Goal: Task Accomplishment & Management: Manage account settings

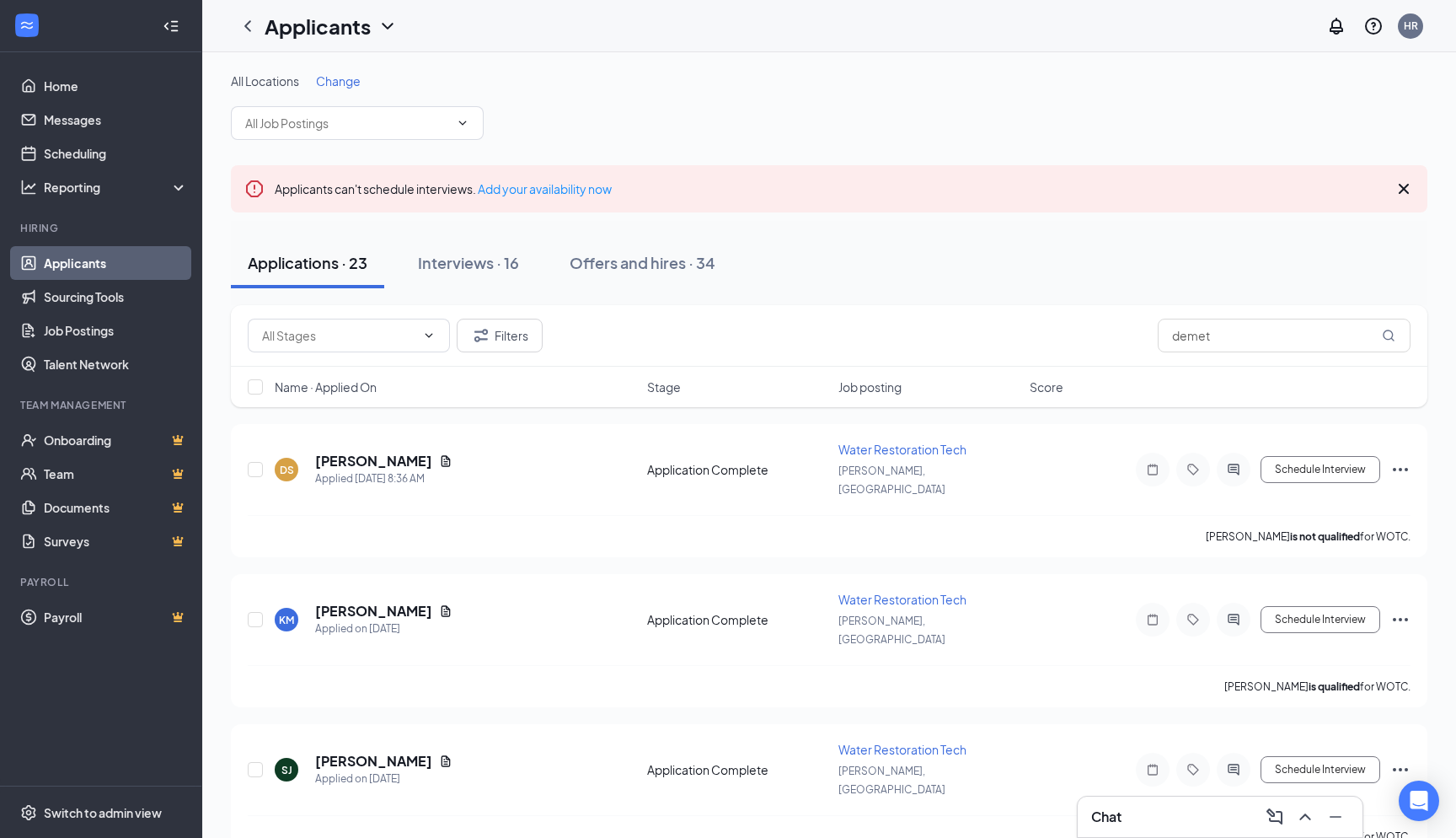
click at [70, 269] on link "Applicants" at bounding box center [116, 263] width 144 height 34
click at [1301, 808] on icon "ChevronUp" at bounding box center [1305, 816] width 20 height 20
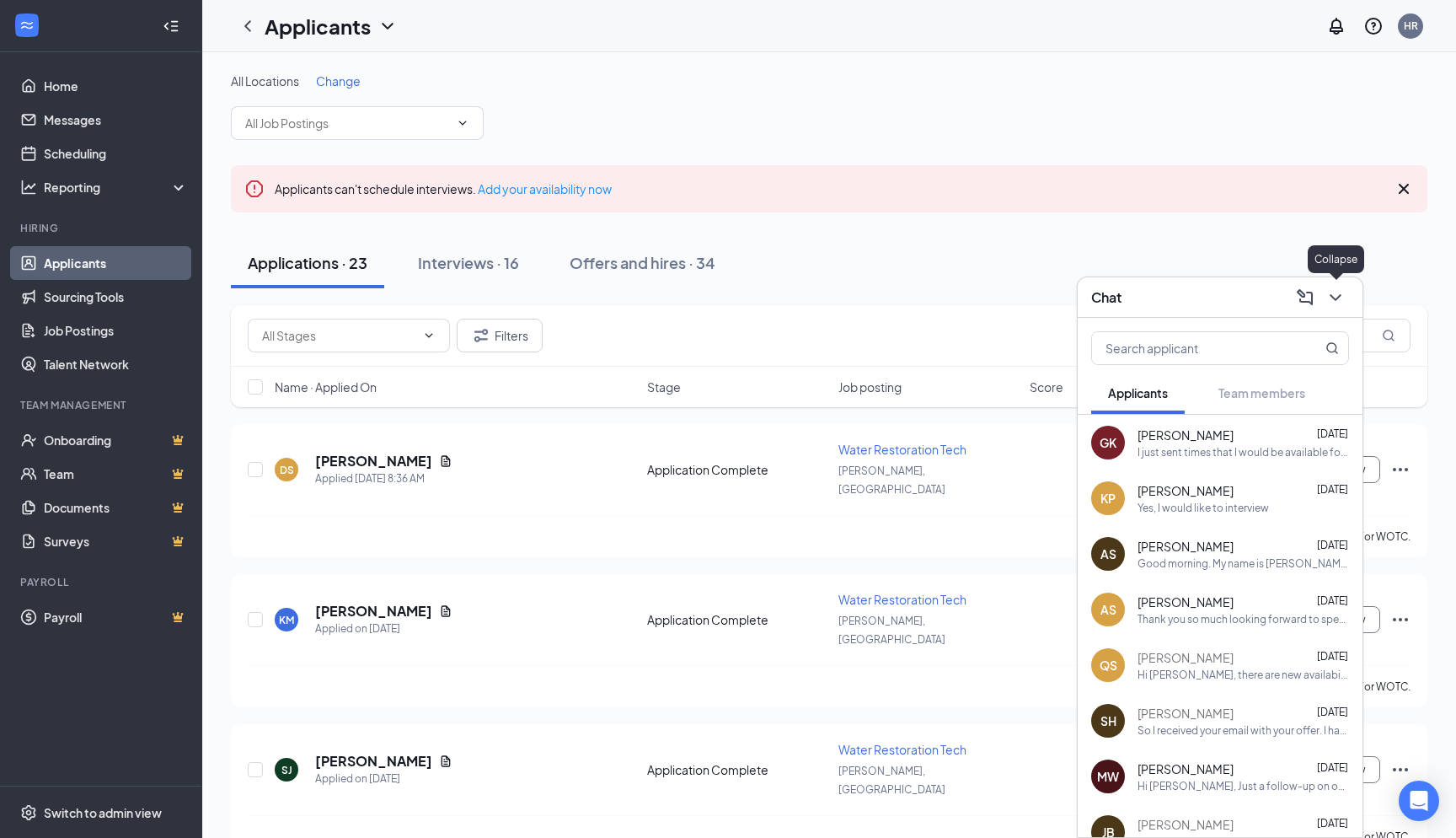
click at [1334, 296] on icon "ChevronDown" at bounding box center [1335, 297] width 11 height 7
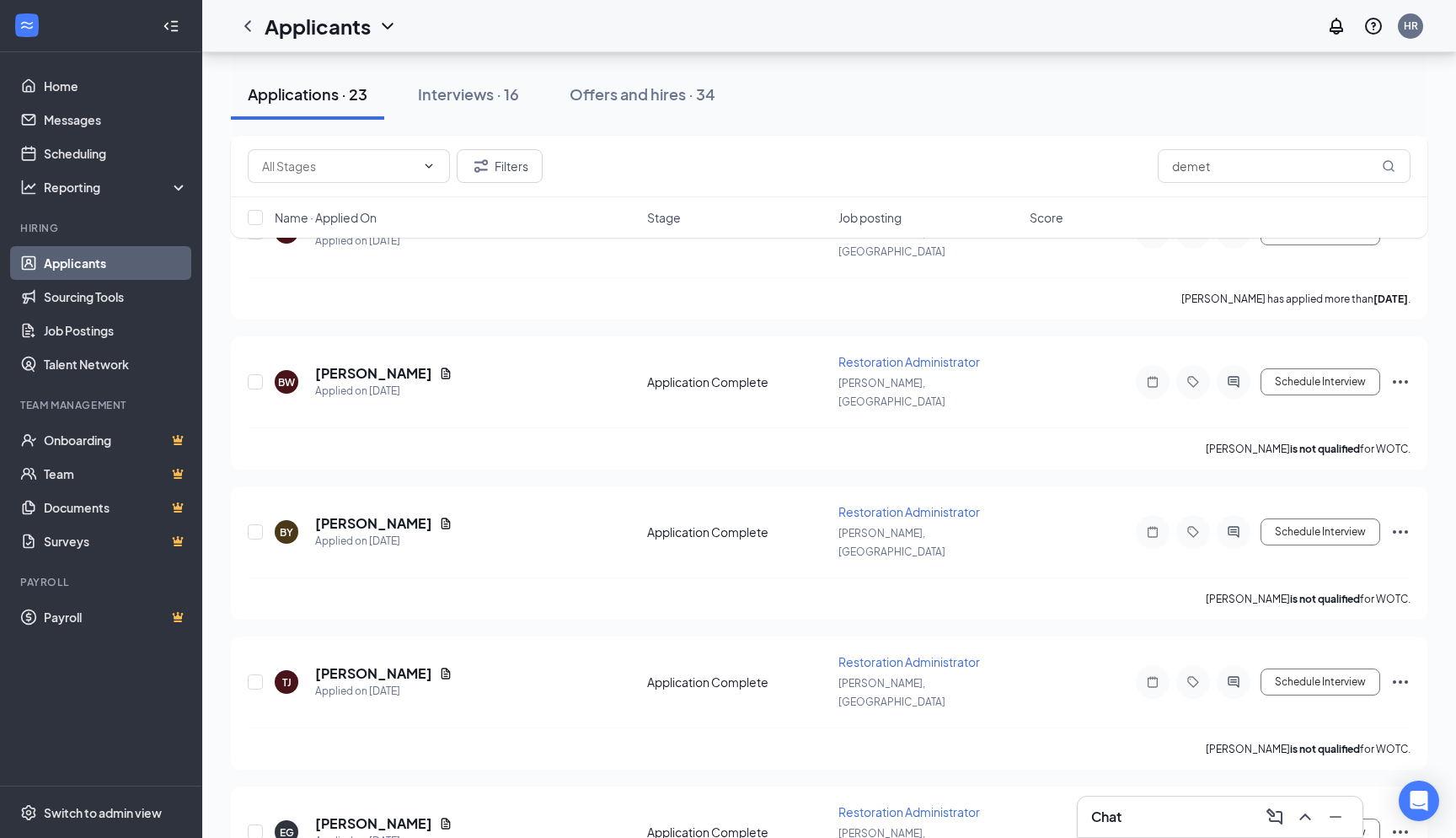
scroll to position [1012, 0]
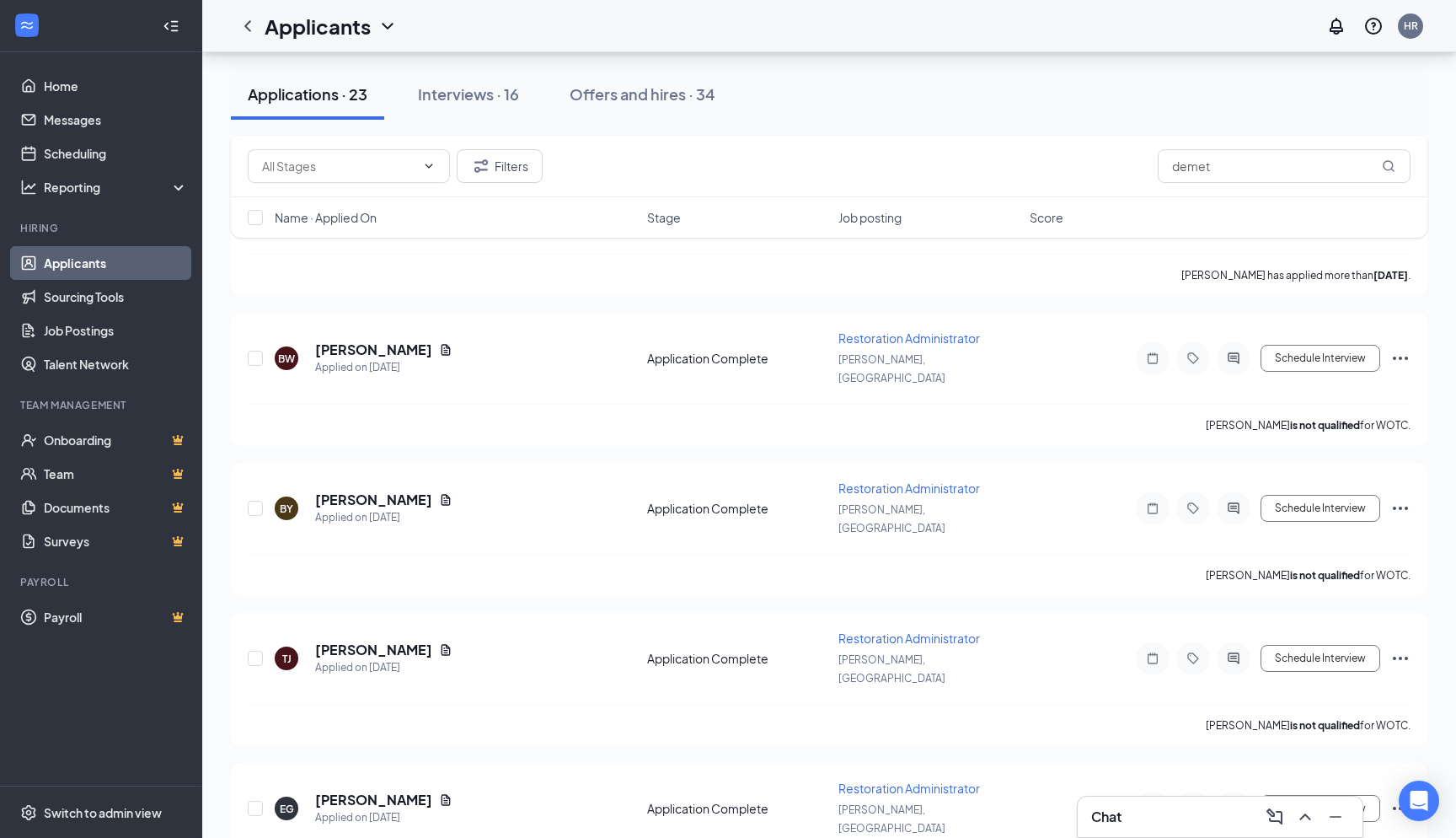
click at [116, 261] on link "Applicants" at bounding box center [116, 263] width 144 height 34
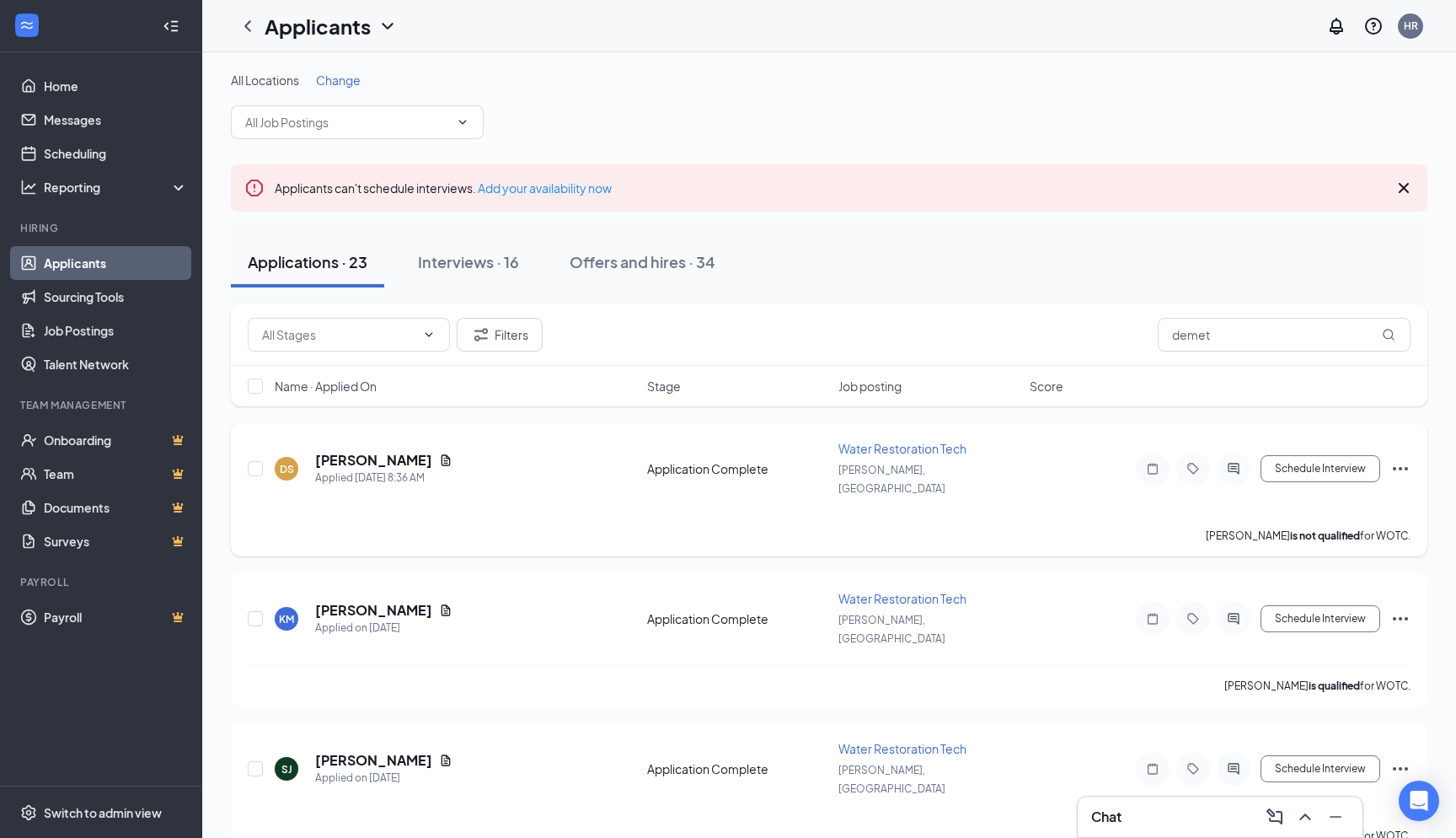
scroll to position [0, 0]
drag, startPoint x: 292, startPoint y: 266, endPoint x: 402, endPoint y: 267, distance: 110.0
click at [293, 266] on div "Applications · 23" at bounding box center [308, 262] width 120 height 21
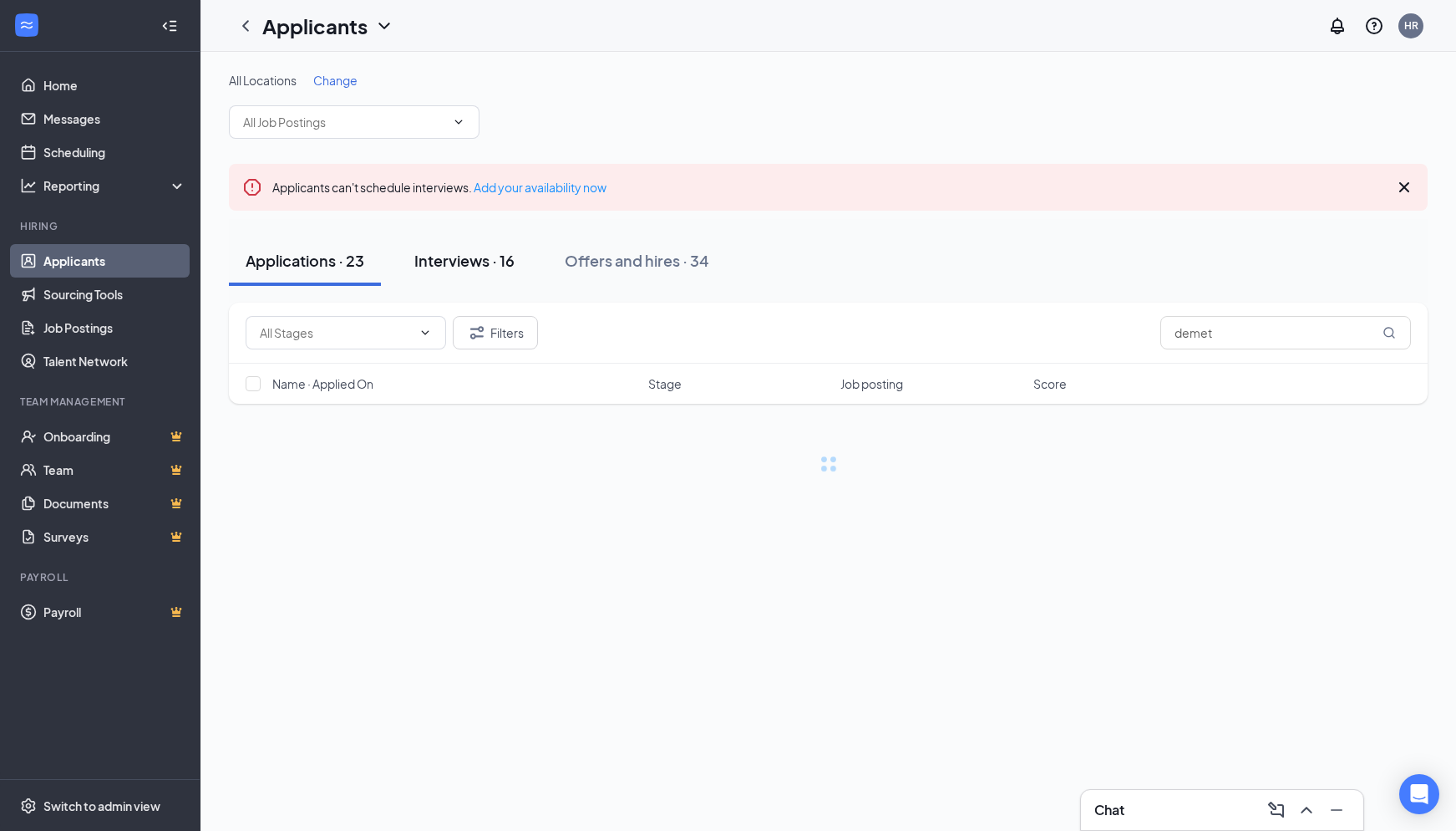
click at [414, 264] on button "Interviews · 16" at bounding box center [465, 260] width 134 height 50
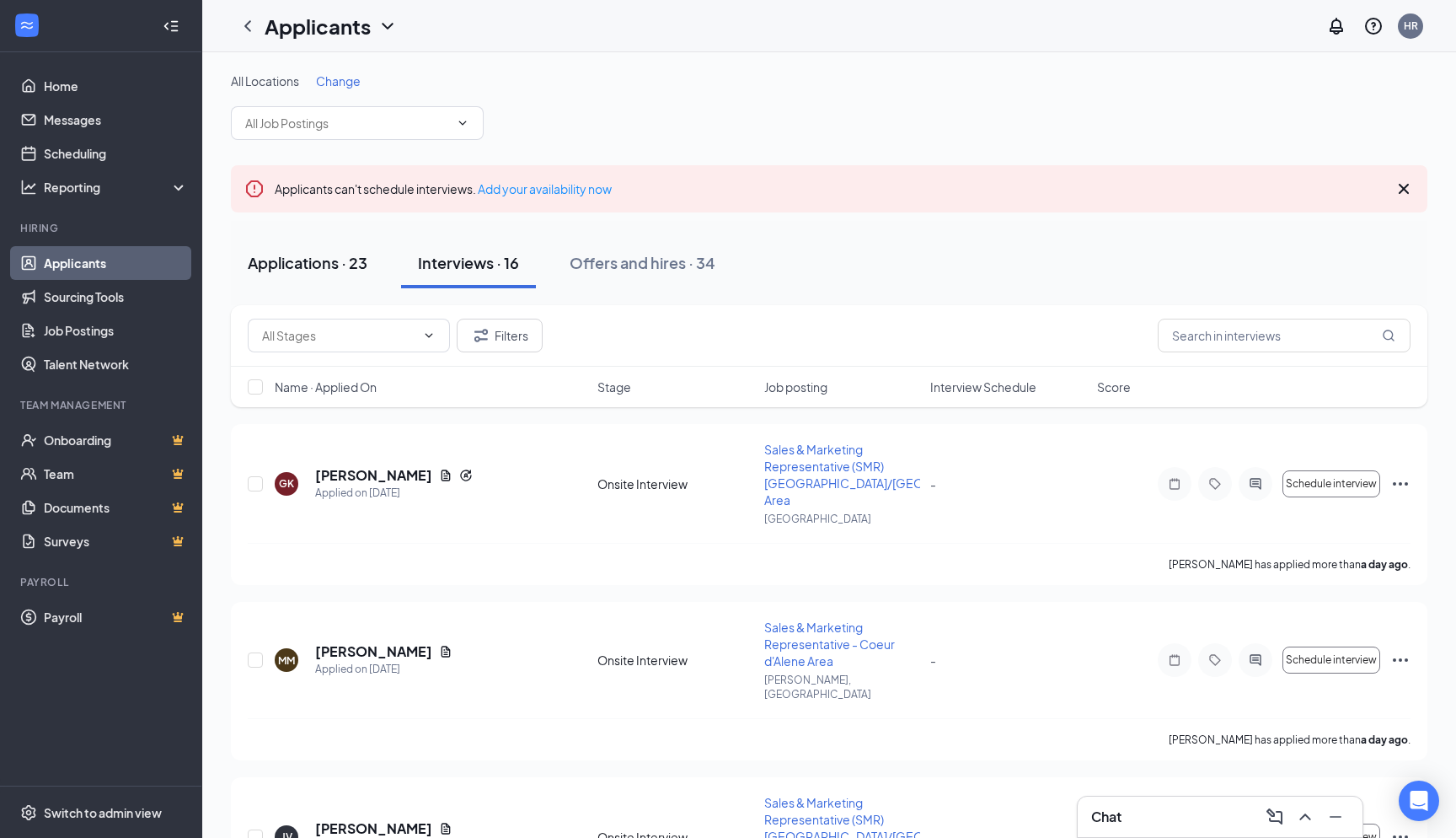
click at [301, 272] on div "Applications · 23" at bounding box center [308, 262] width 120 height 21
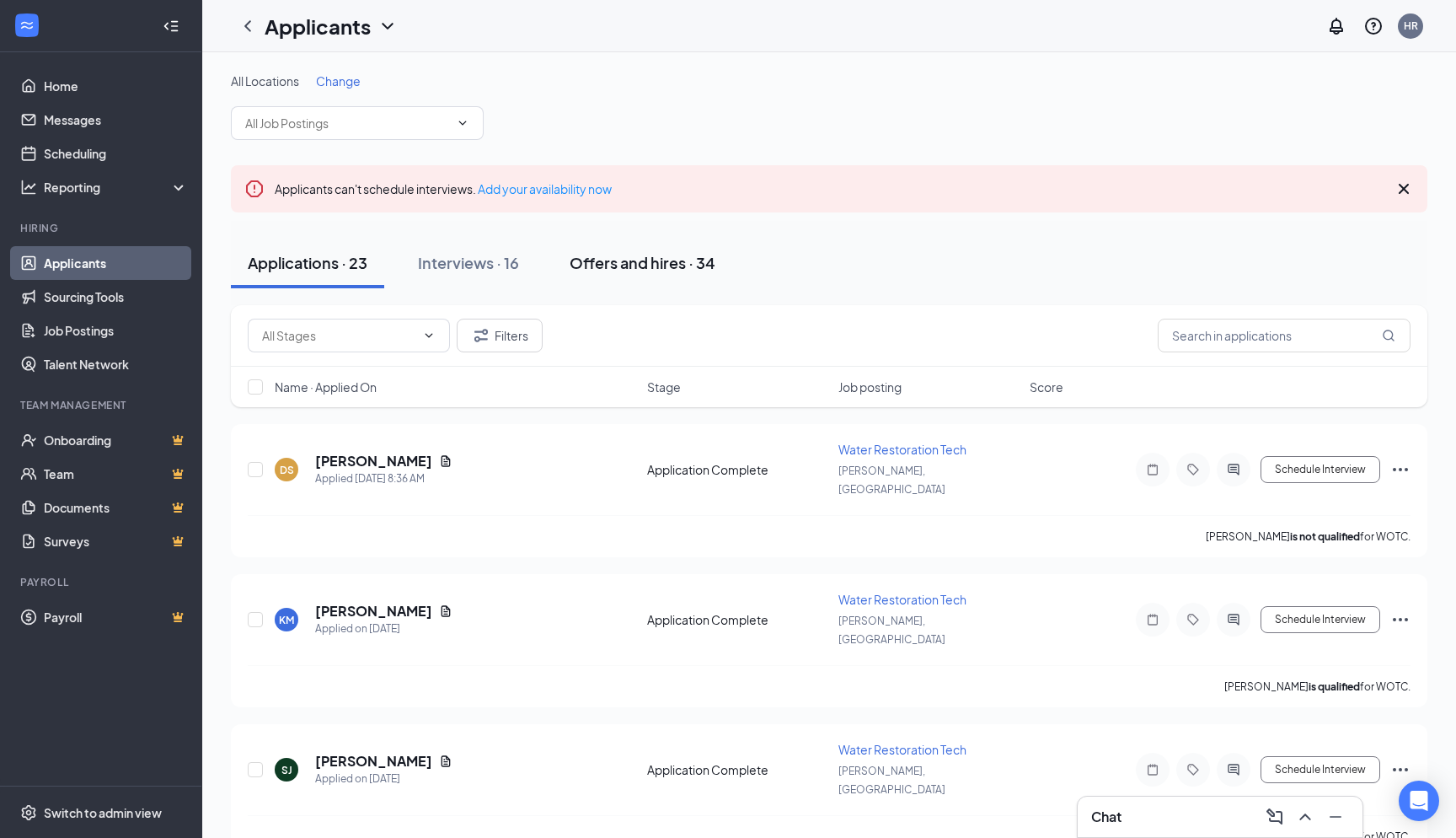
click at [610, 266] on div "Offers and hires · 34" at bounding box center [643, 262] width 146 height 21
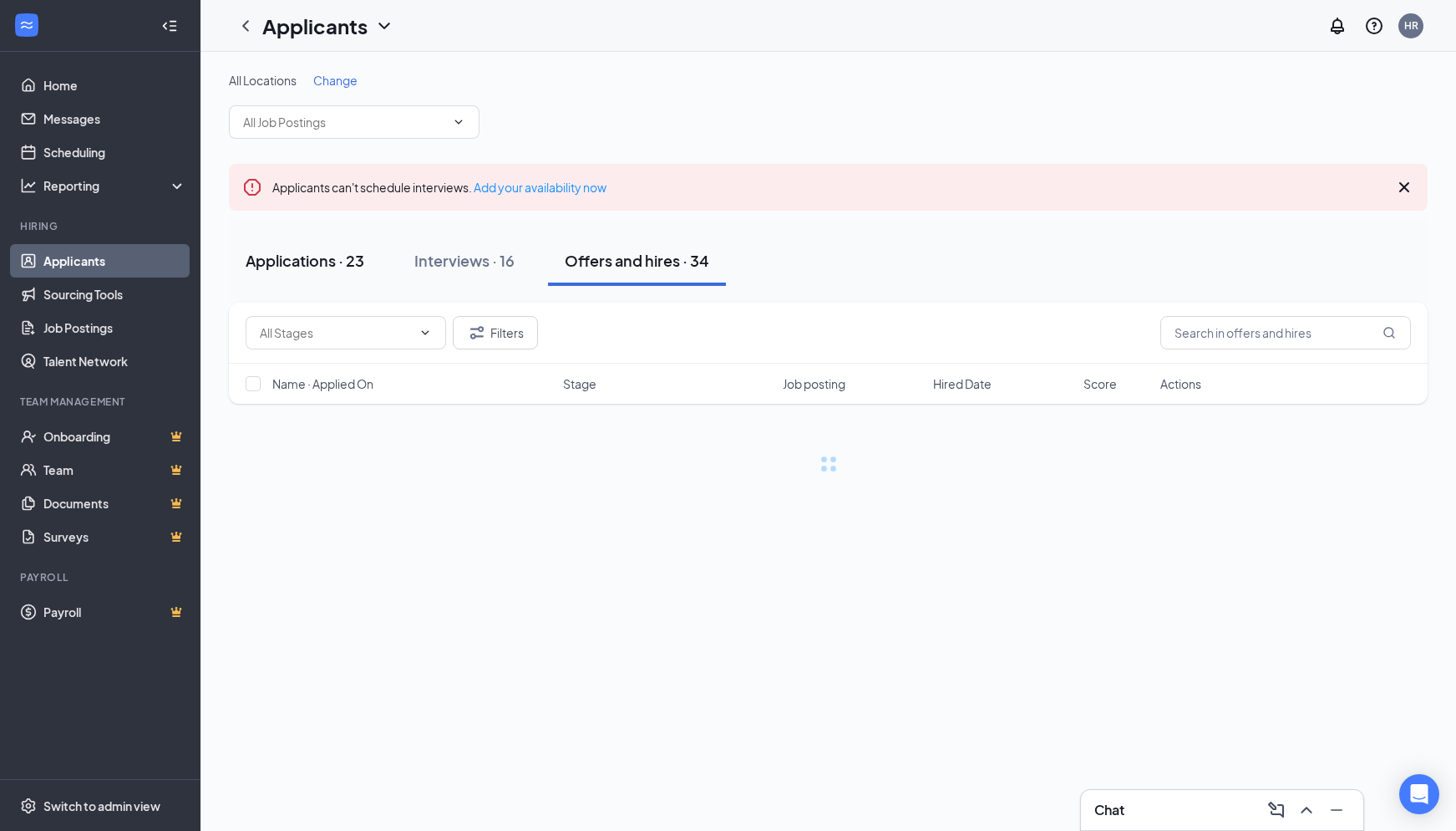
click at [266, 265] on div "Applications · 23" at bounding box center [305, 260] width 119 height 21
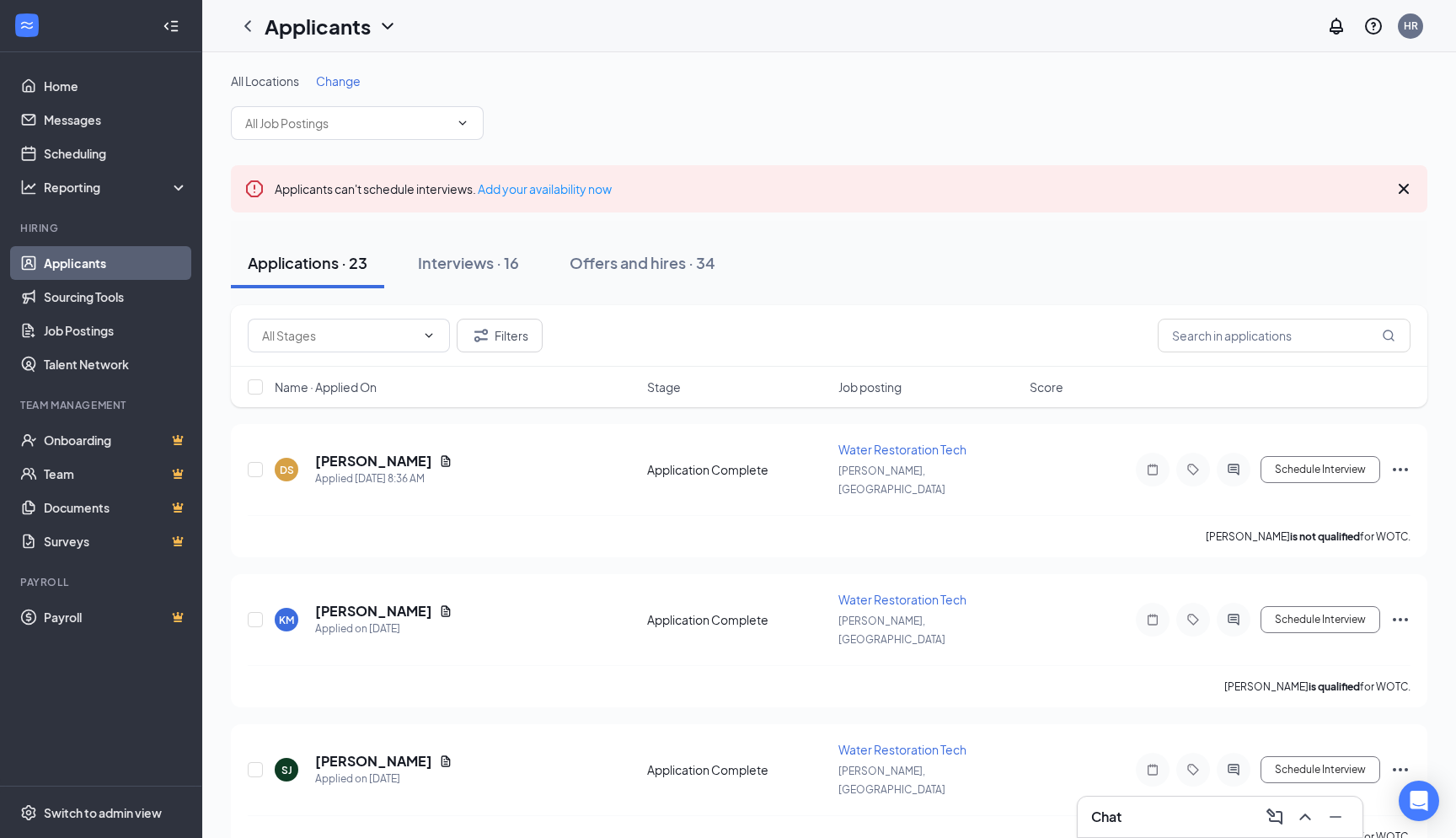
click at [308, 266] on div "Applications · 23" at bounding box center [308, 262] width 120 height 21
click at [68, 265] on link "Applicants" at bounding box center [116, 263] width 144 height 34
click at [305, 282] on button "Applications · 23" at bounding box center [308, 262] width 154 height 50
click at [99, 262] on link "Applicants" at bounding box center [116, 263] width 144 height 34
click at [100, 268] on link "Applicants" at bounding box center [116, 263] width 144 height 34
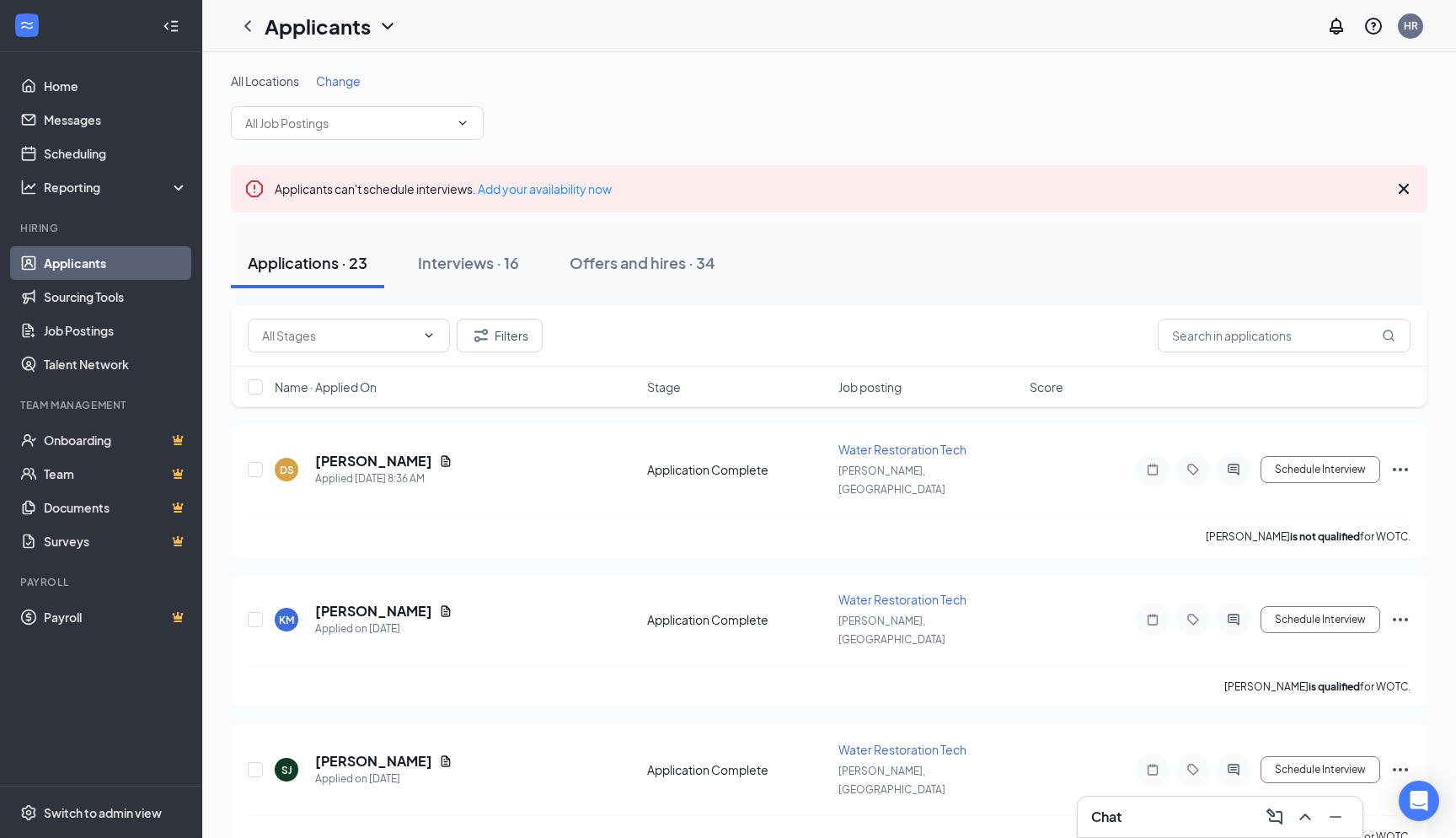
click at [1405, 184] on icon "Cross" at bounding box center [1404, 188] width 20 height 20
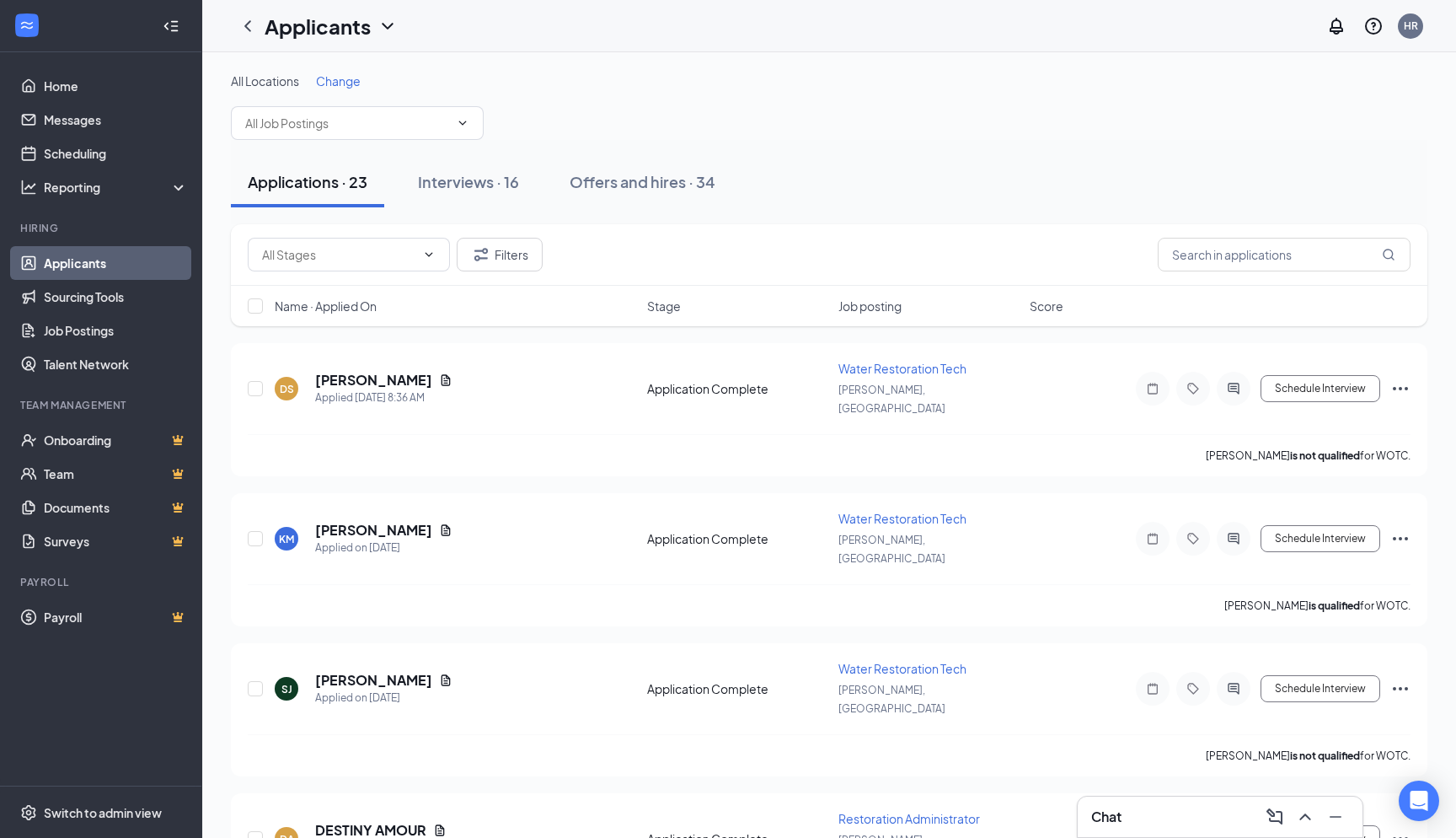
click at [80, 263] on link "Applicants" at bounding box center [116, 263] width 144 height 34
drag, startPoint x: 93, startPoint y: 263, endPoint x: 98, endPoint y: 251, distance: 13.0
click at [93, 262] on link "Applicants" at bounding box center [116, 263] width 144 height 34
drag, startPoint x: 104, startPoint y: 267, endPoint x: 176, endPoint y: 214, distance: 89.4
click at [104, 267] on link "Applicants" at bounding box center [116, 263] width 144 height 34
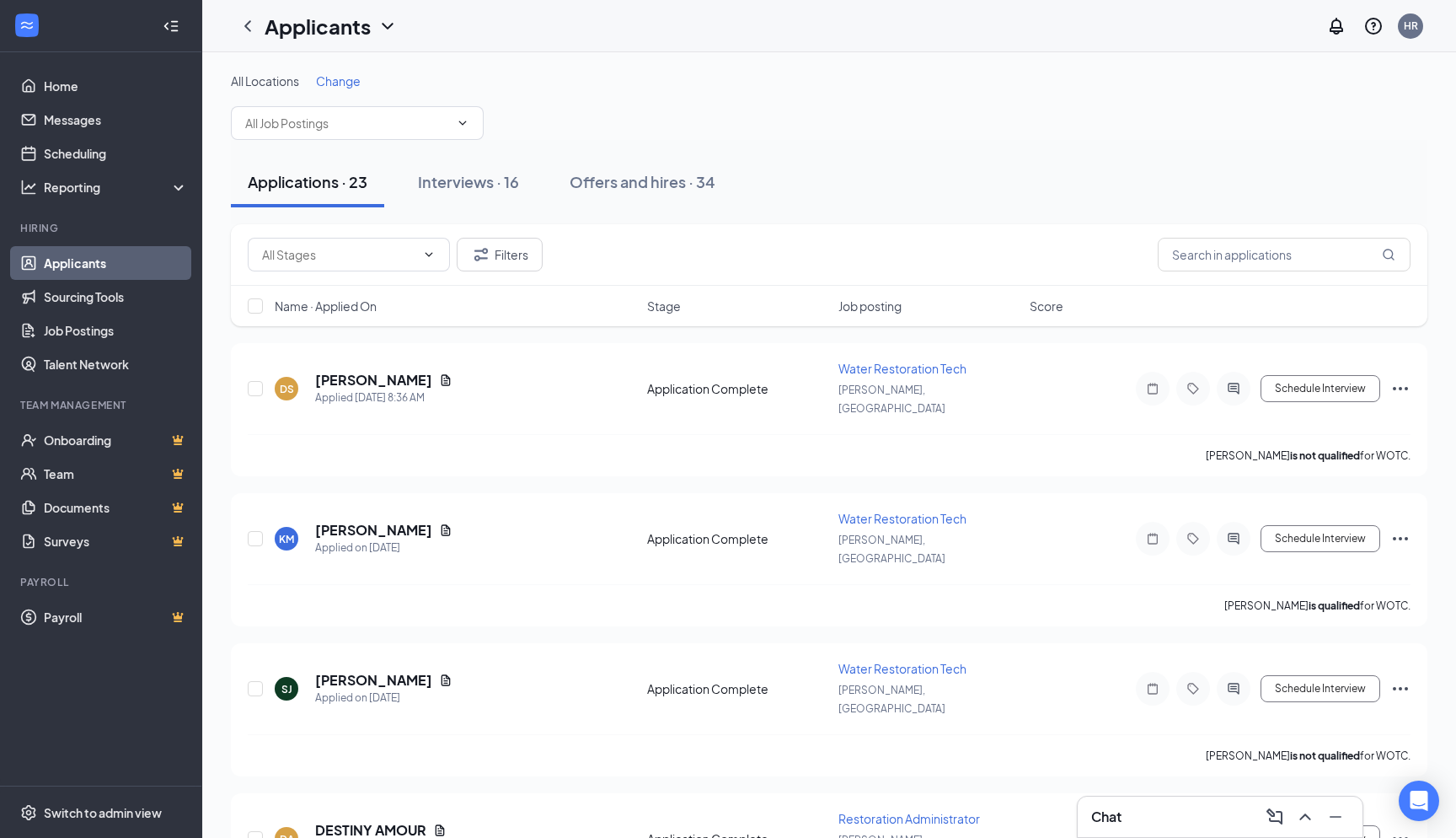
click at [95, 266] on link "Applicants" at bounding box center [116, 263] width 144 height 34
click at [353, 177] on div "Applications · 23" at bounding box center [308, 181] width 120 height 21
click at [74, 265] on link "Applicants" at bounding box center [116, 263] width 144 height 34
click at [83, 269] on link "Applicants" at bounding box center [116, 263] width 144 height 34
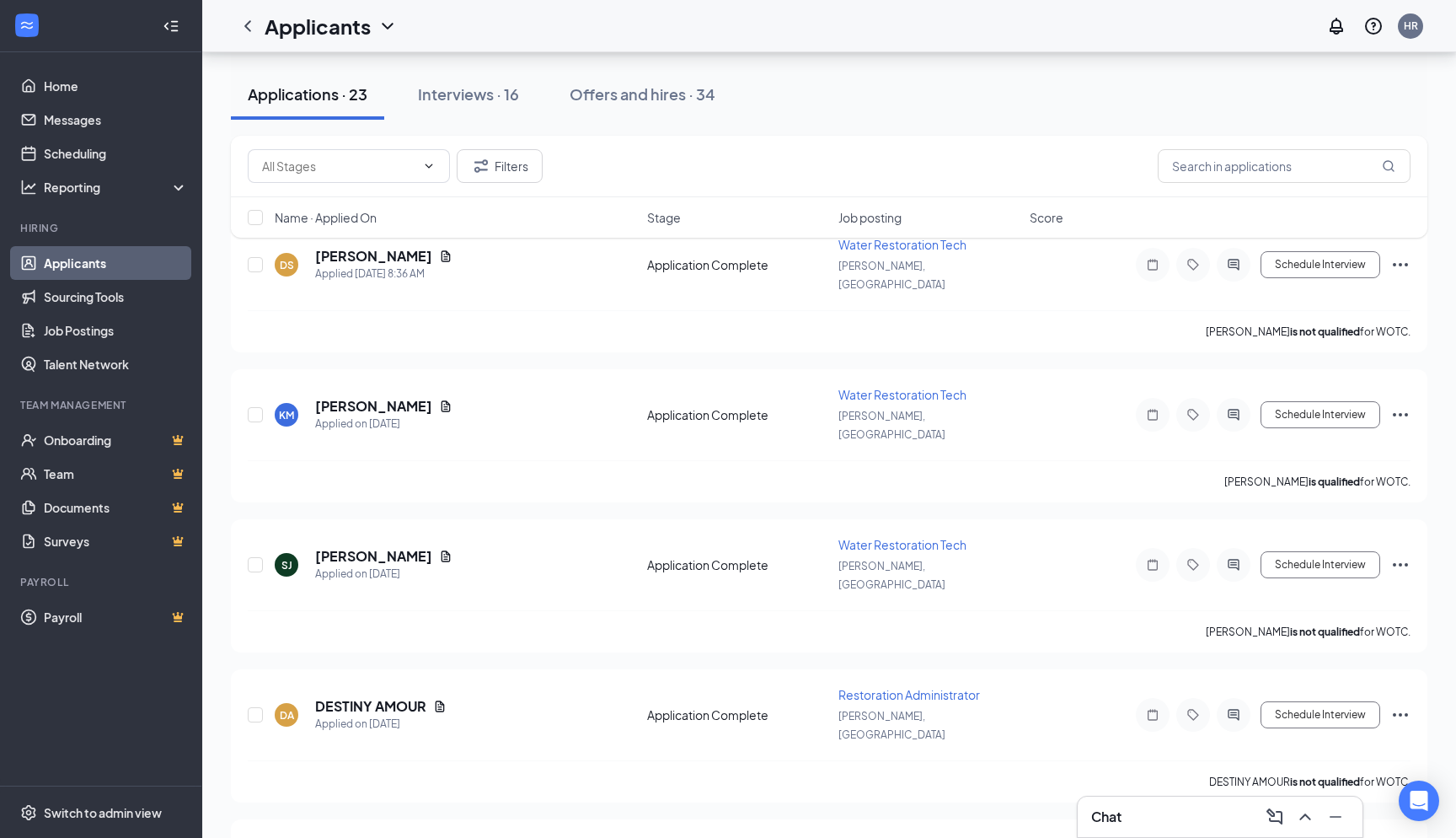
scroll to position [169, 0]
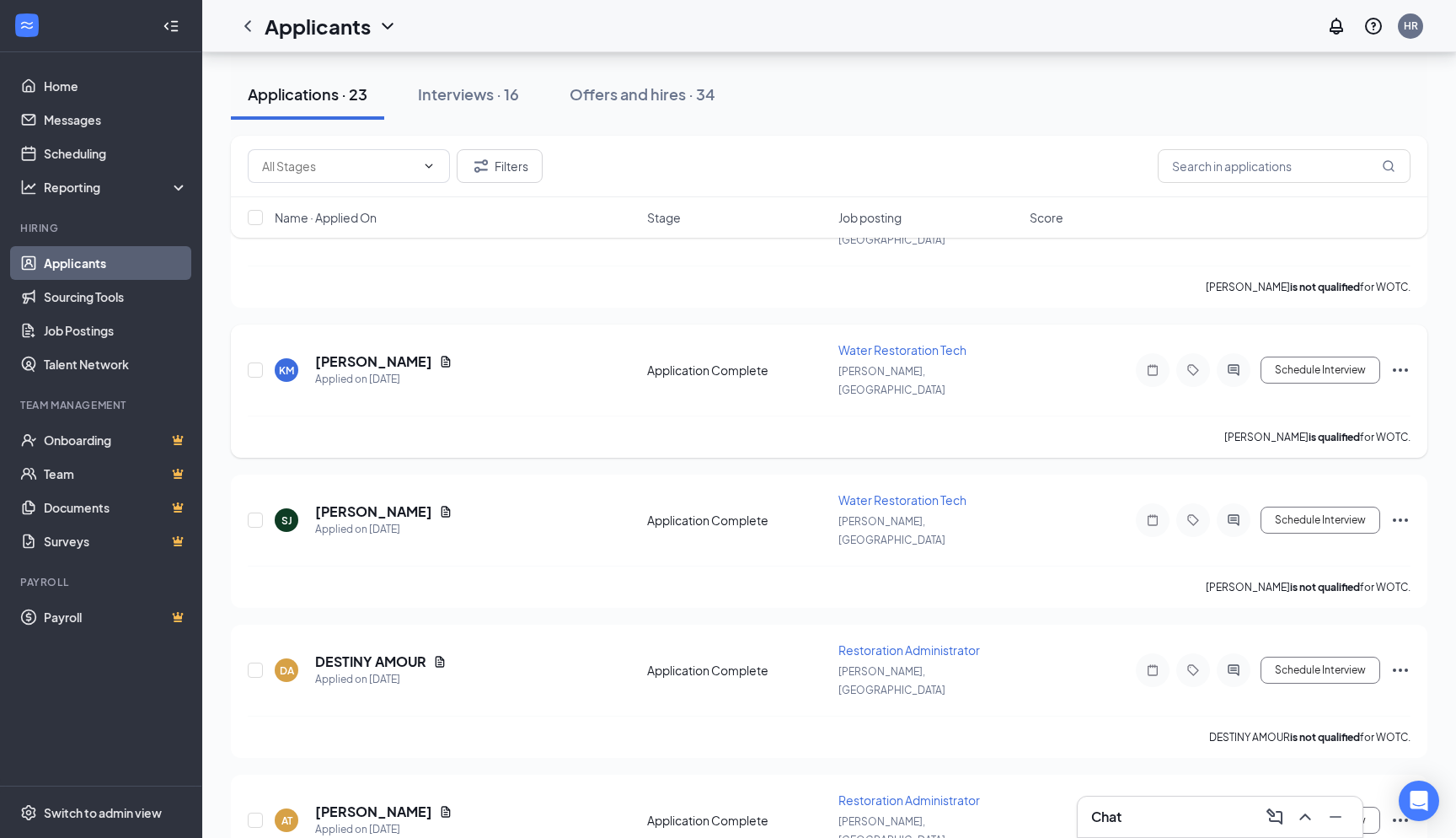
click at [1401, 360] on icon "Ellipses" at bounding box center [1400, 369] width 20 height 20
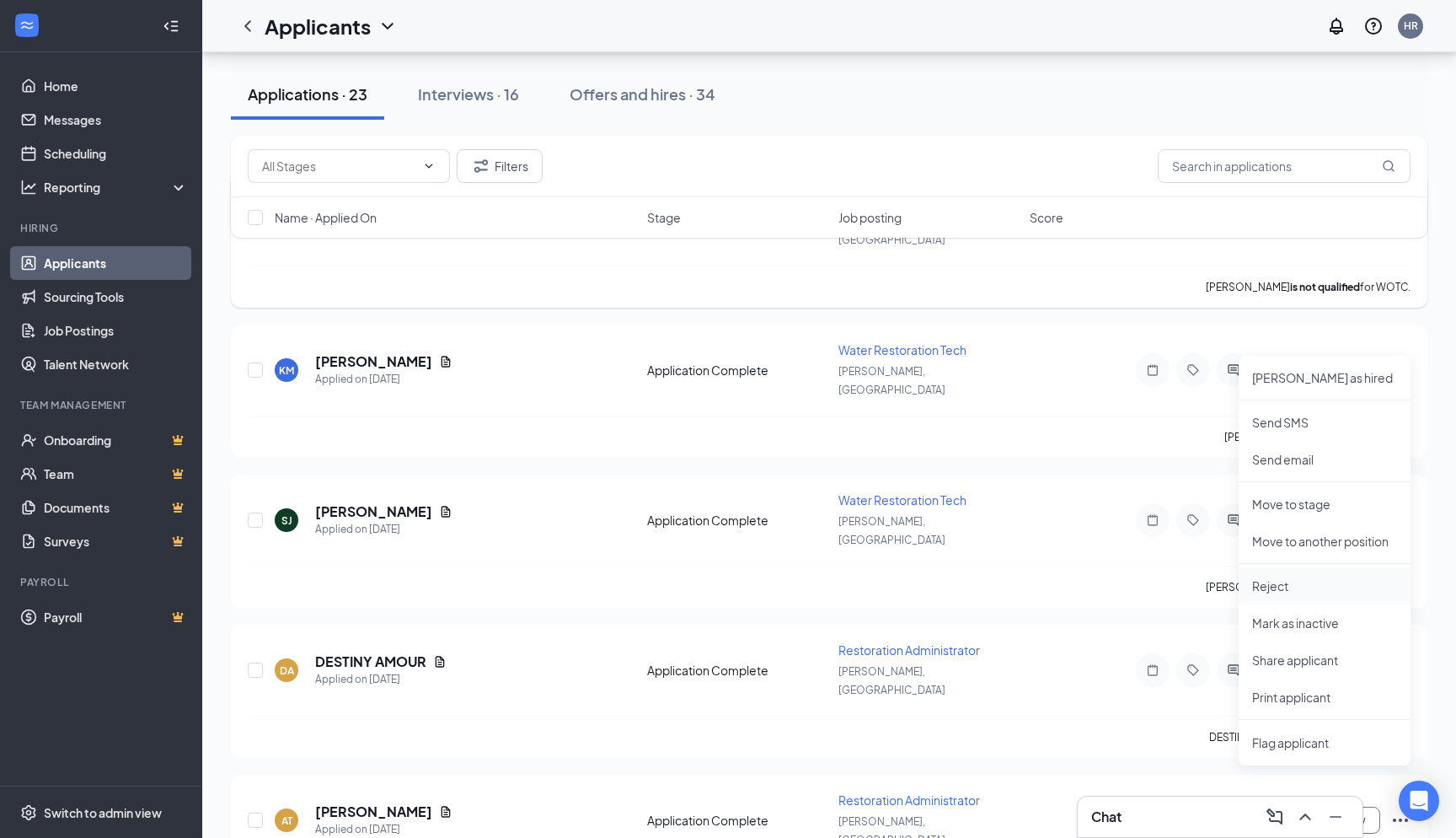
click at [1301, 580] on p "Reject" at bounding box center [1324, 586] width 145 height 17
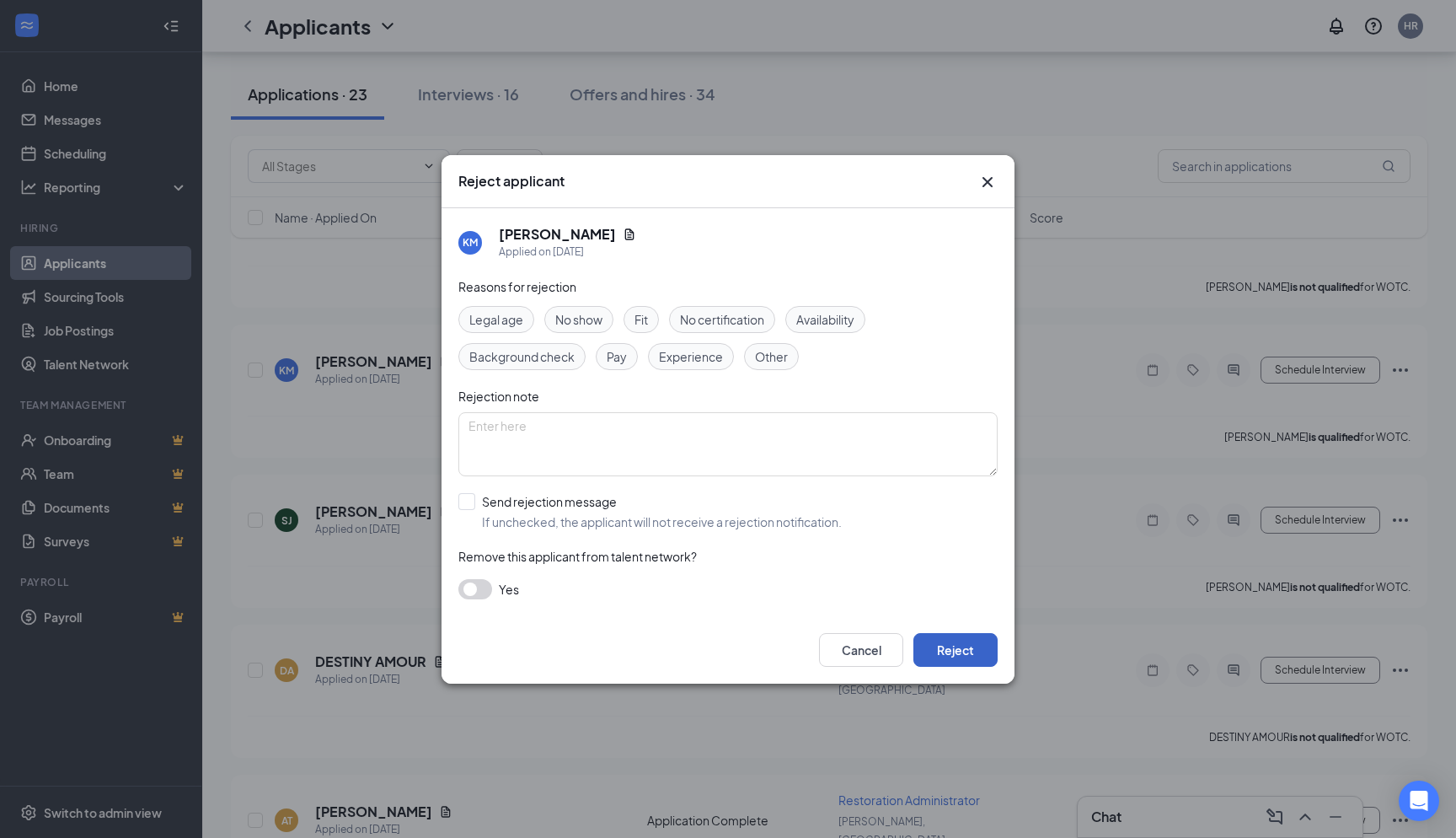
click at [962, 659] on button "Reject" at bounding box center [956, 650] width 84 height 34
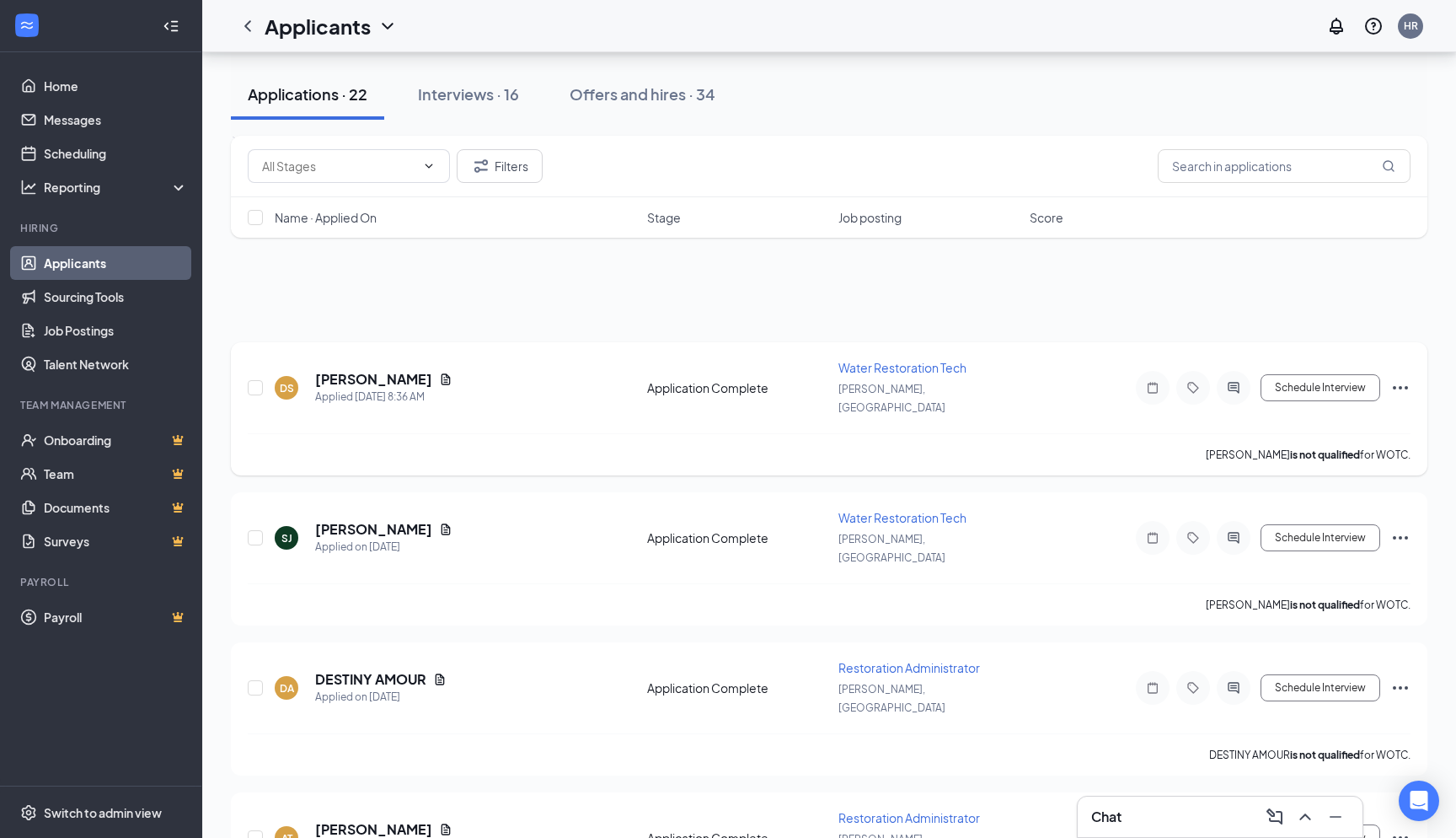
scroll to position [0, 0]
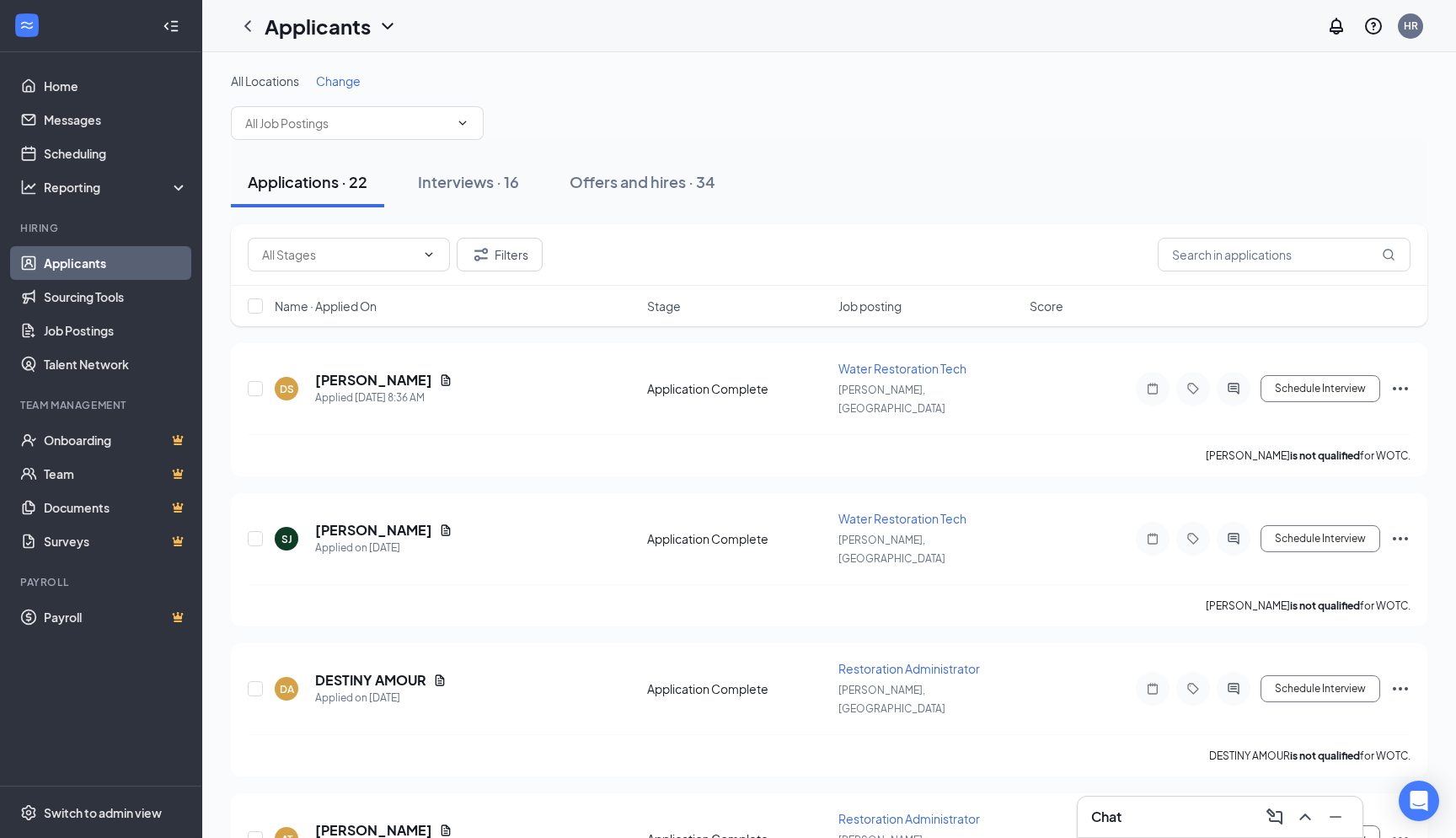
click at [70, 245] on li "Hiring Applicants Sourcing Tools Job Postings Talent Network" at bounding box center [101, 301] width 201 height 160
drag, startPoint x: 68, startPoint y: 258, endPoint x: 82, endPoint y: 260, distance: 14.1
click at [69, 258] on link "Applicants" at bounding box center [116, 263] width 144 height 34
